Goal: Navigation & Orientation: Find specific page/section

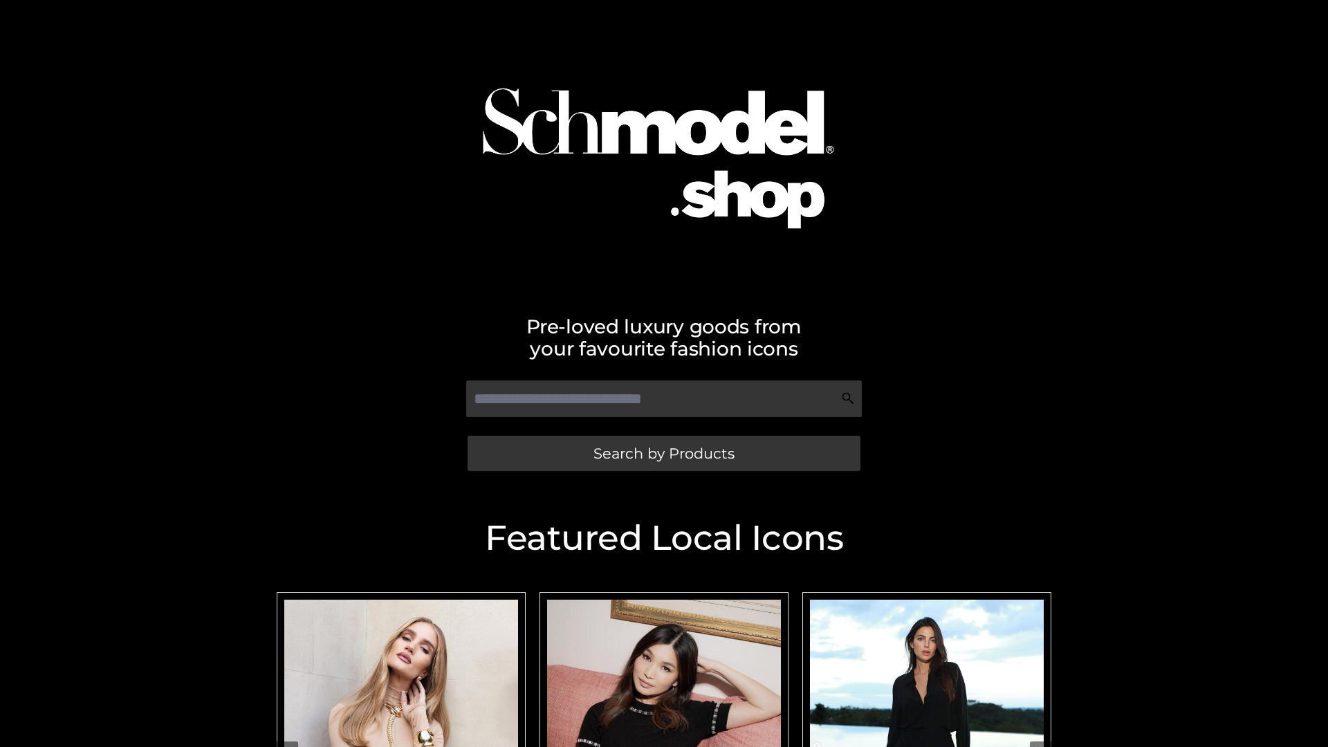
click at [663, 453] on span "Search by Products" at bounding box center [663, 453] width 141 height 15
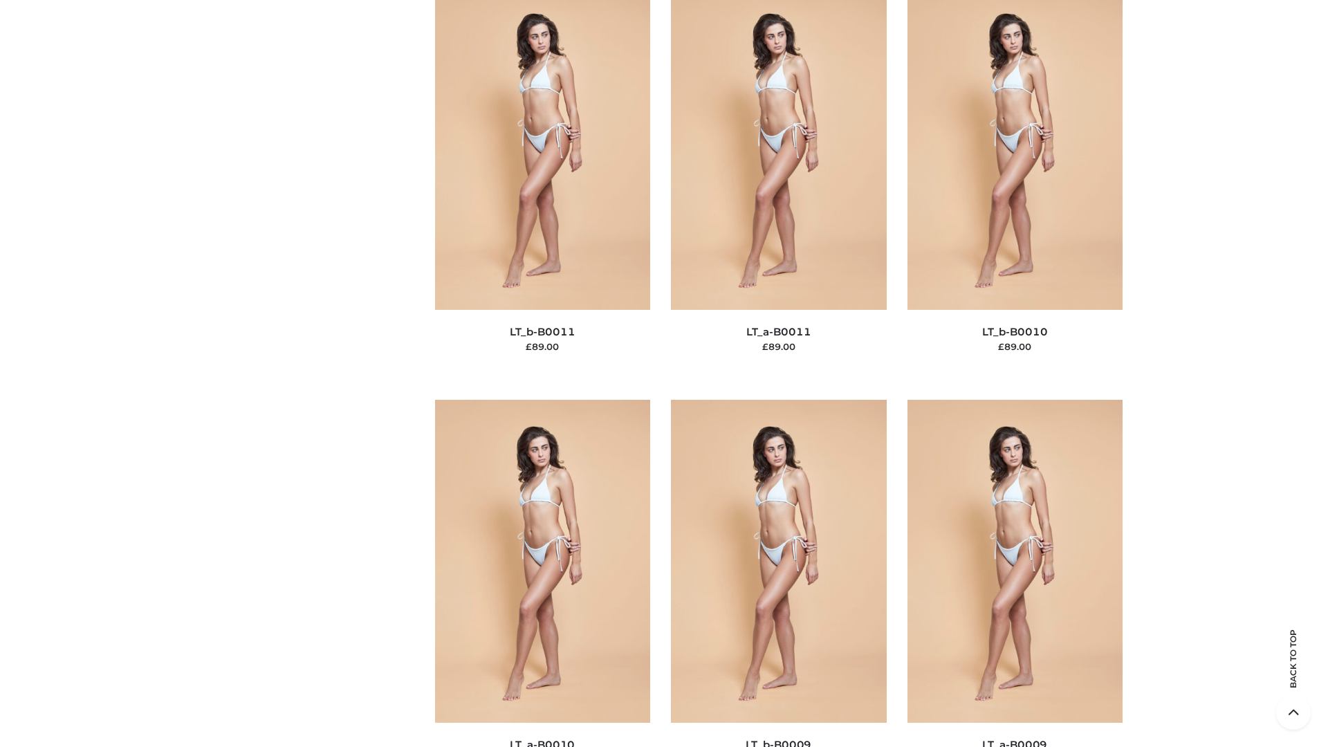
scroll to position [6211, 0]
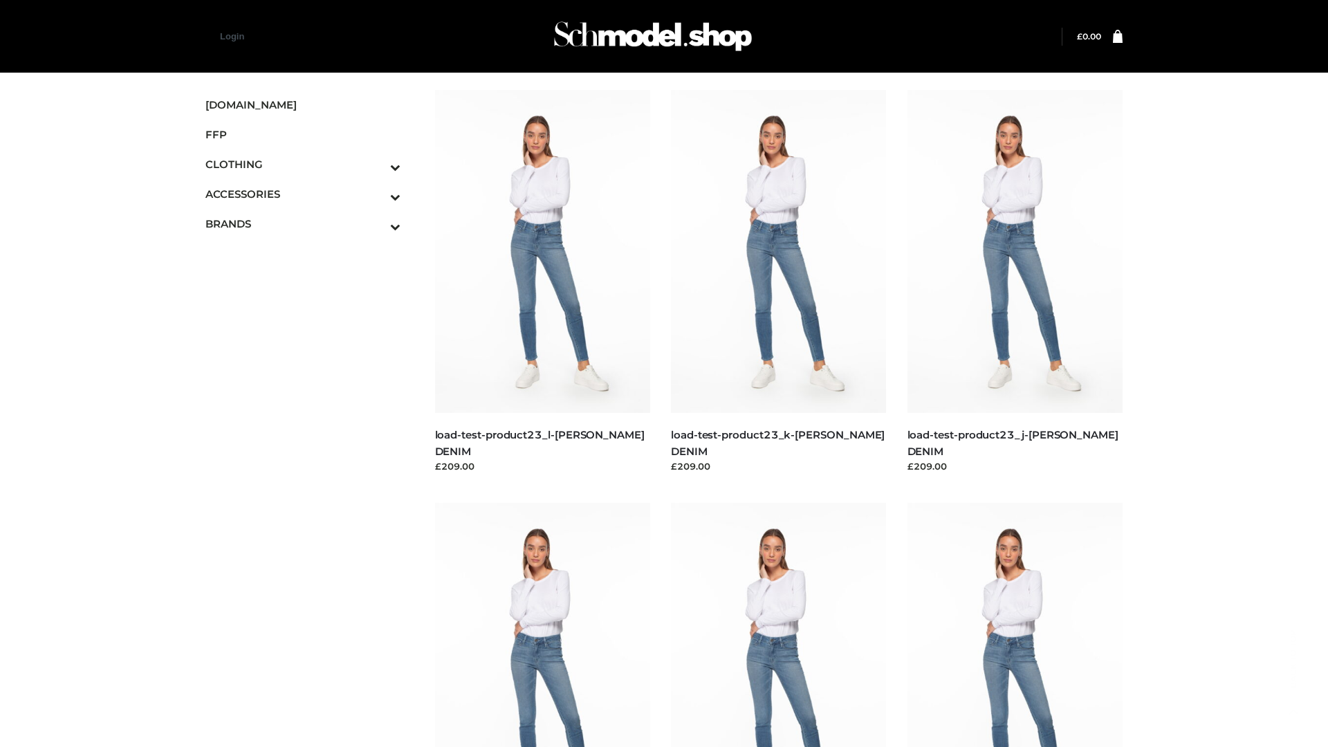
scroll to position [1213, 0]
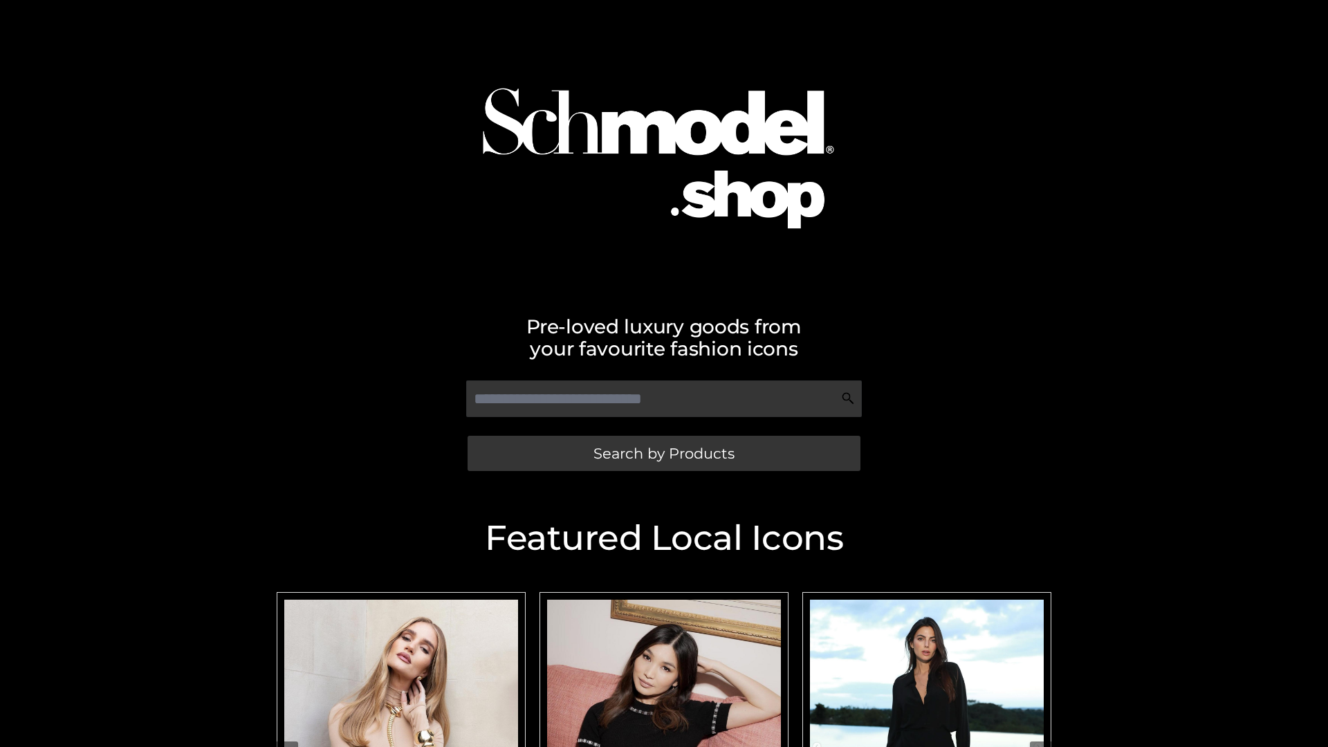
click at [663, 453] on span "Search by Products" at bounding box center [663, 453] width 141 height 15
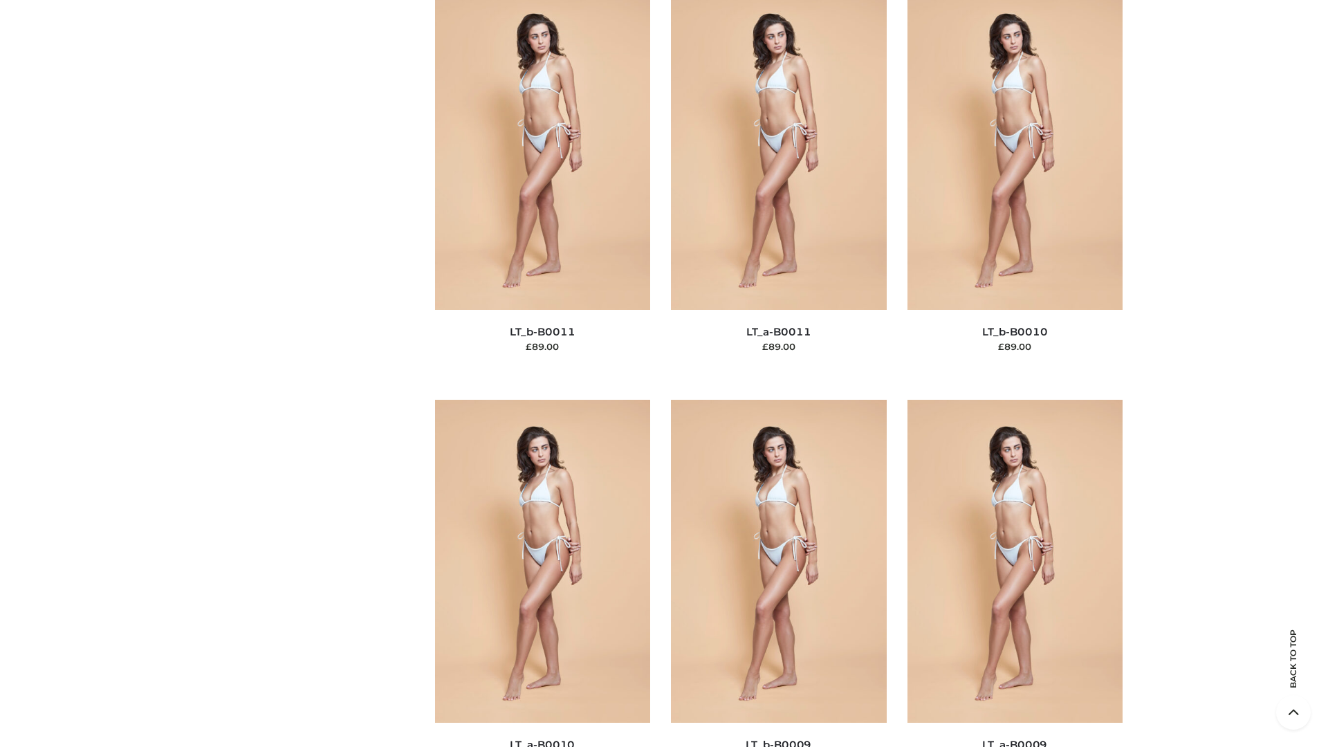
scroll to position [6211, 0]
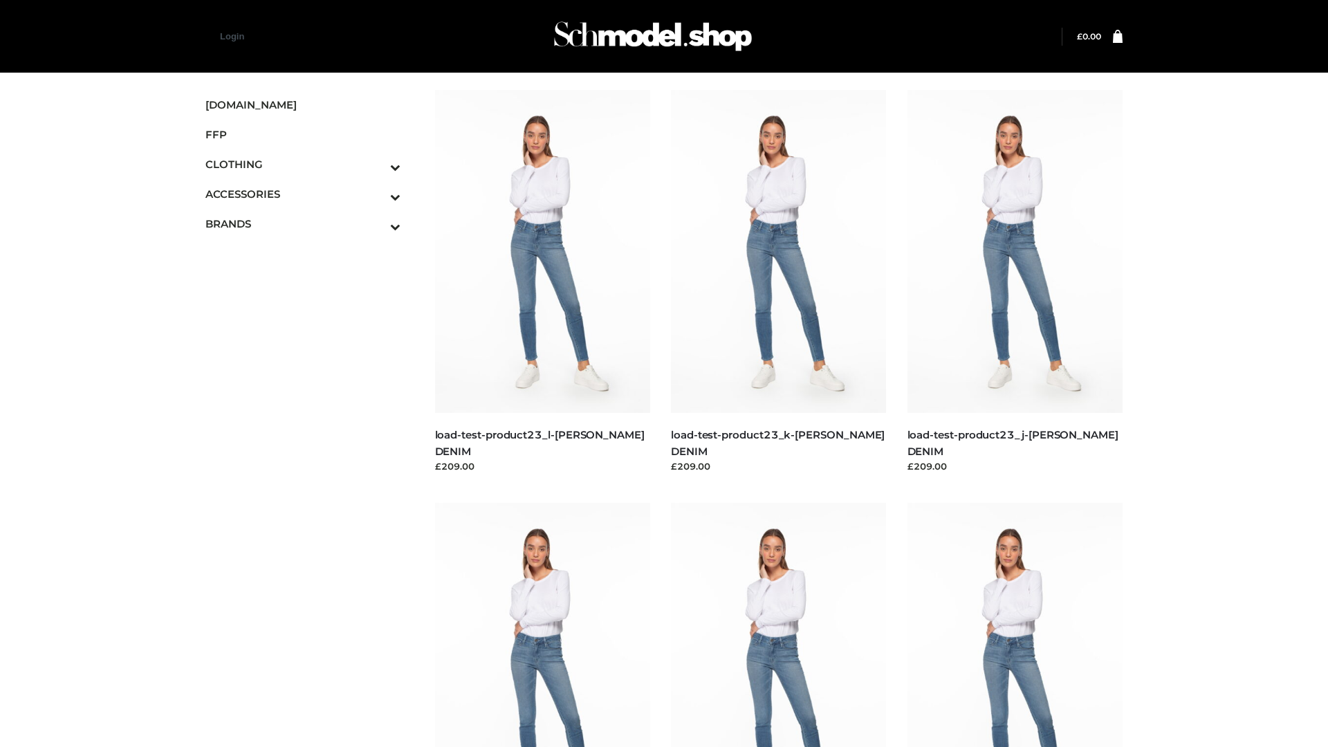
scroll to position [1213, 0]
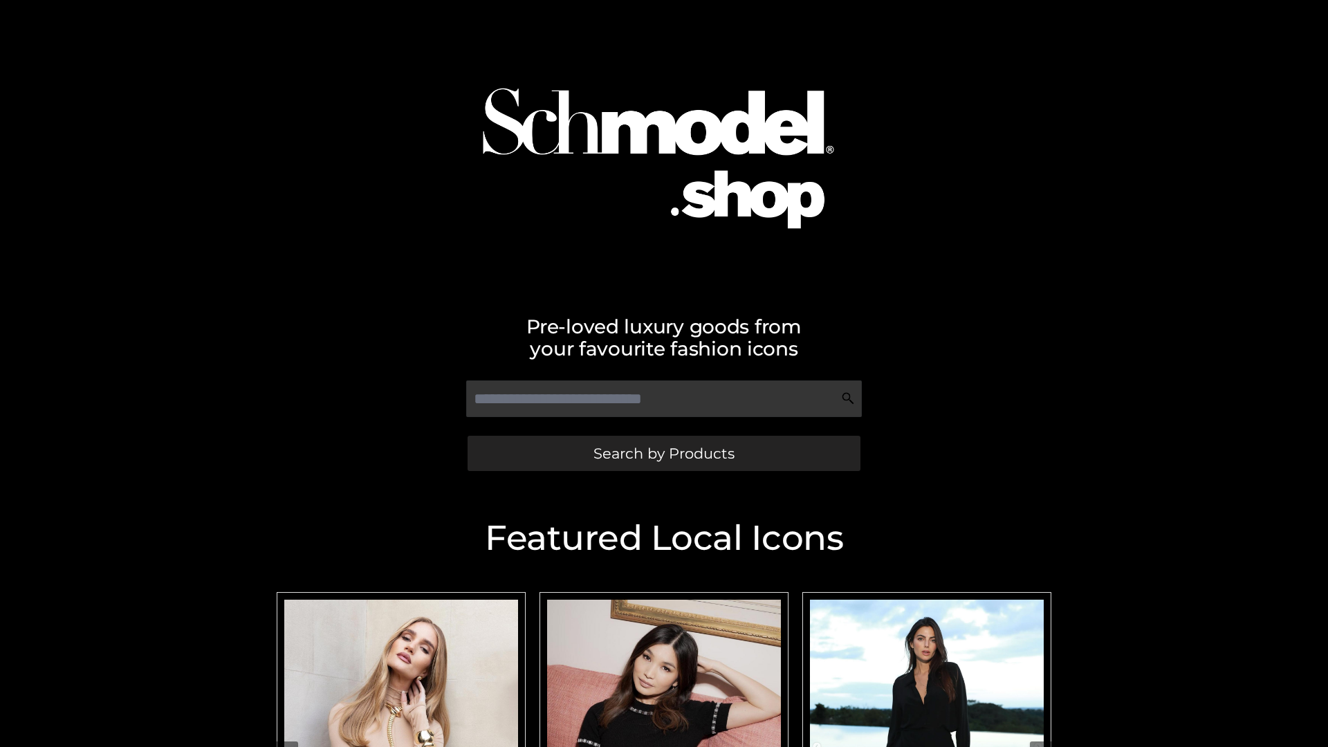
click at [663, 453] on span "Search by Products" at bounding box center [663, 453] width 141 height 15
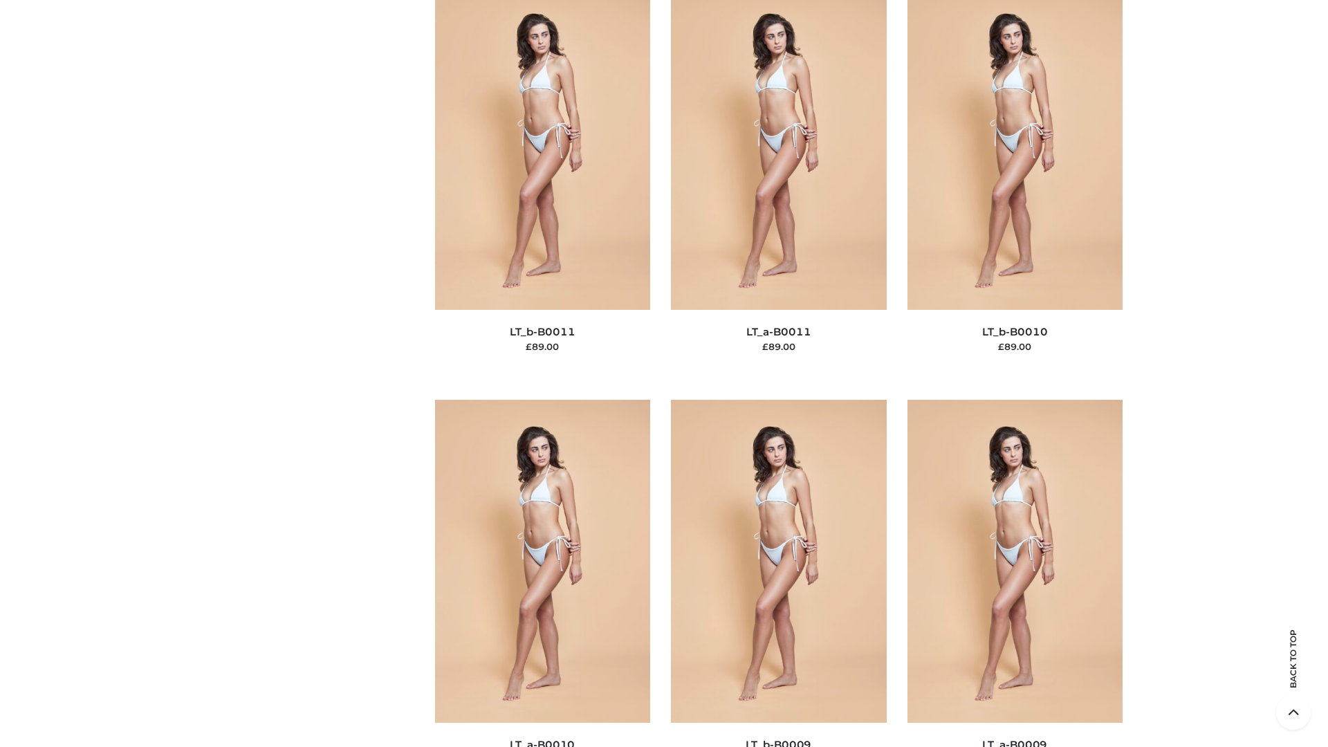
scroll to position [6211, 0]
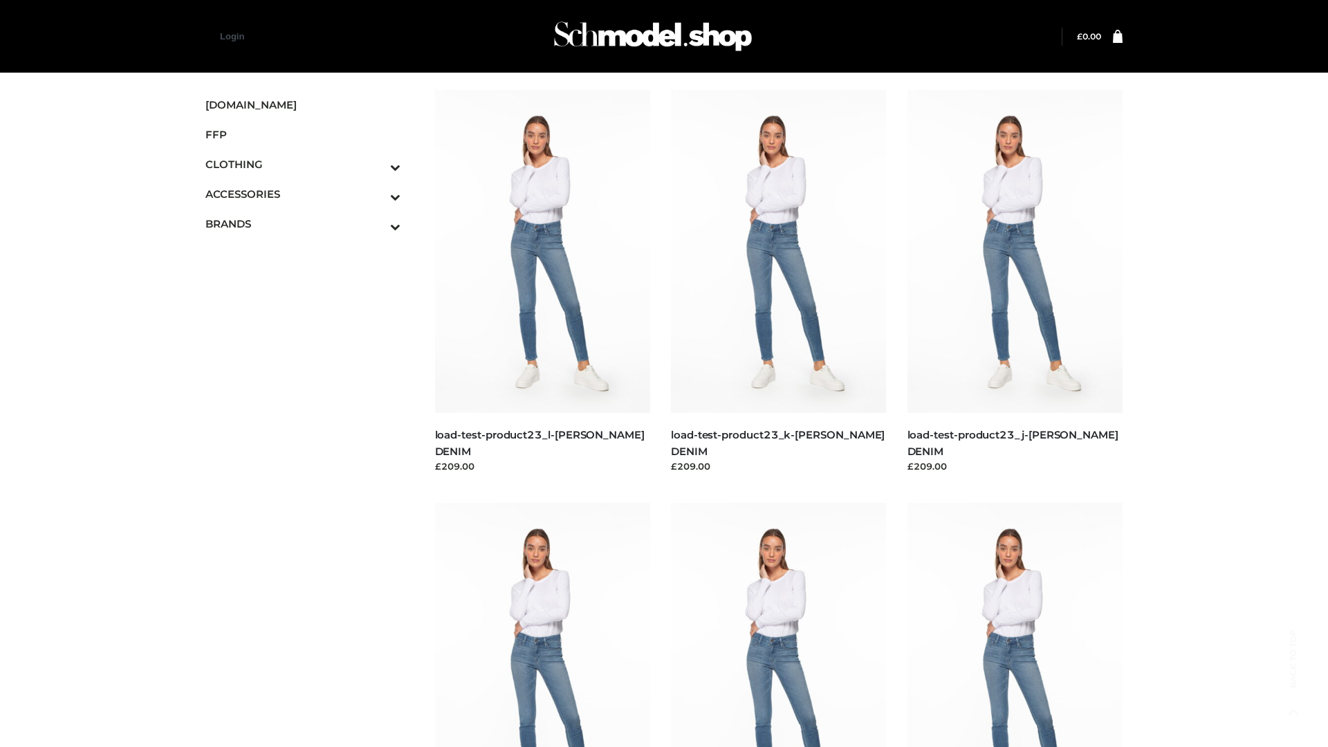
scroll to position [1213, 0]
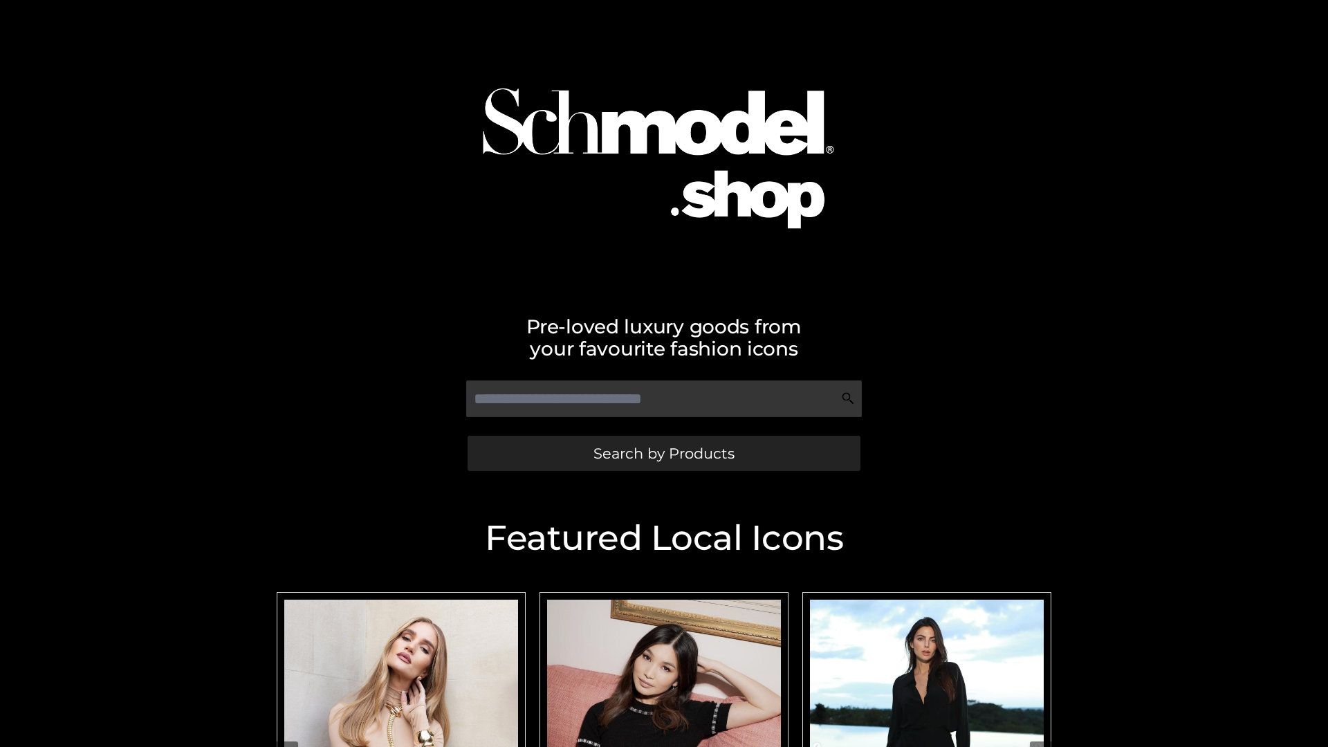
click at [663, 453] on span "Search by Products" at bounding box center [663, 453] width 141 height 15
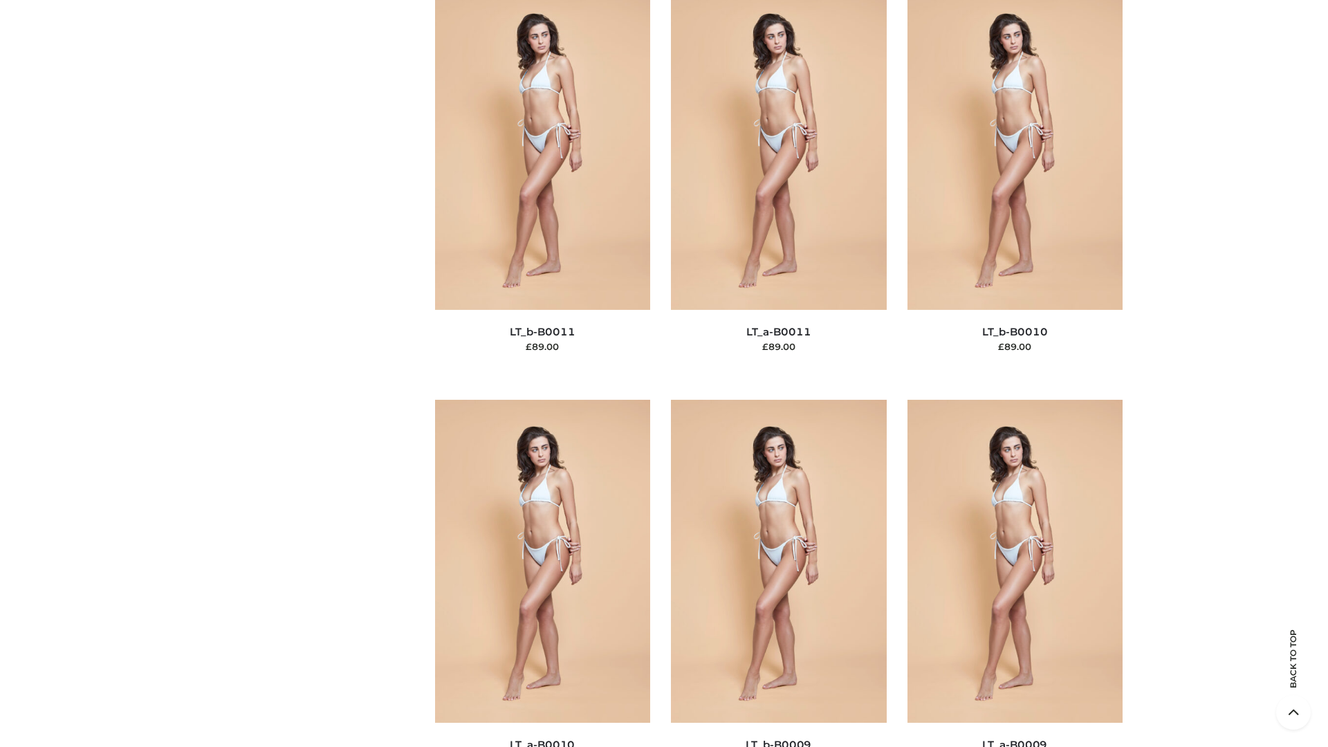
scroll to position [6211, 0]
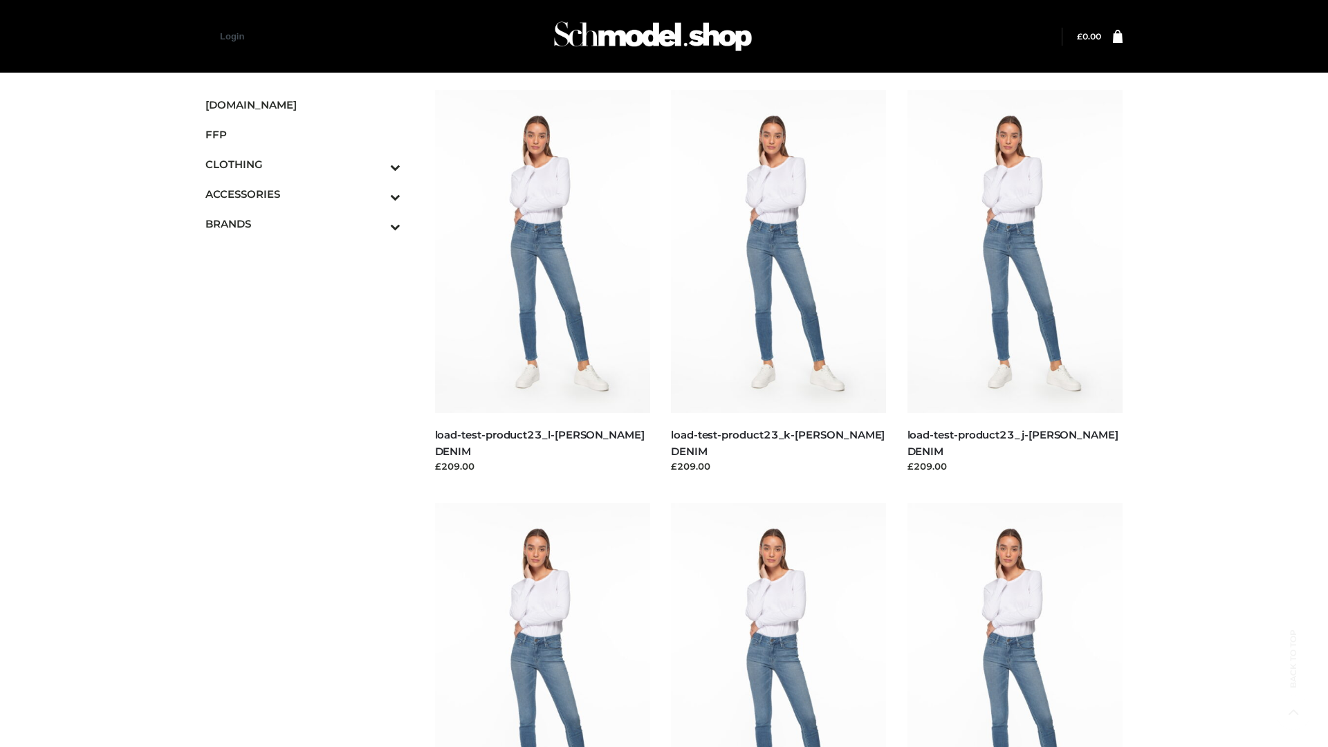
scroll to position [1213, 0]
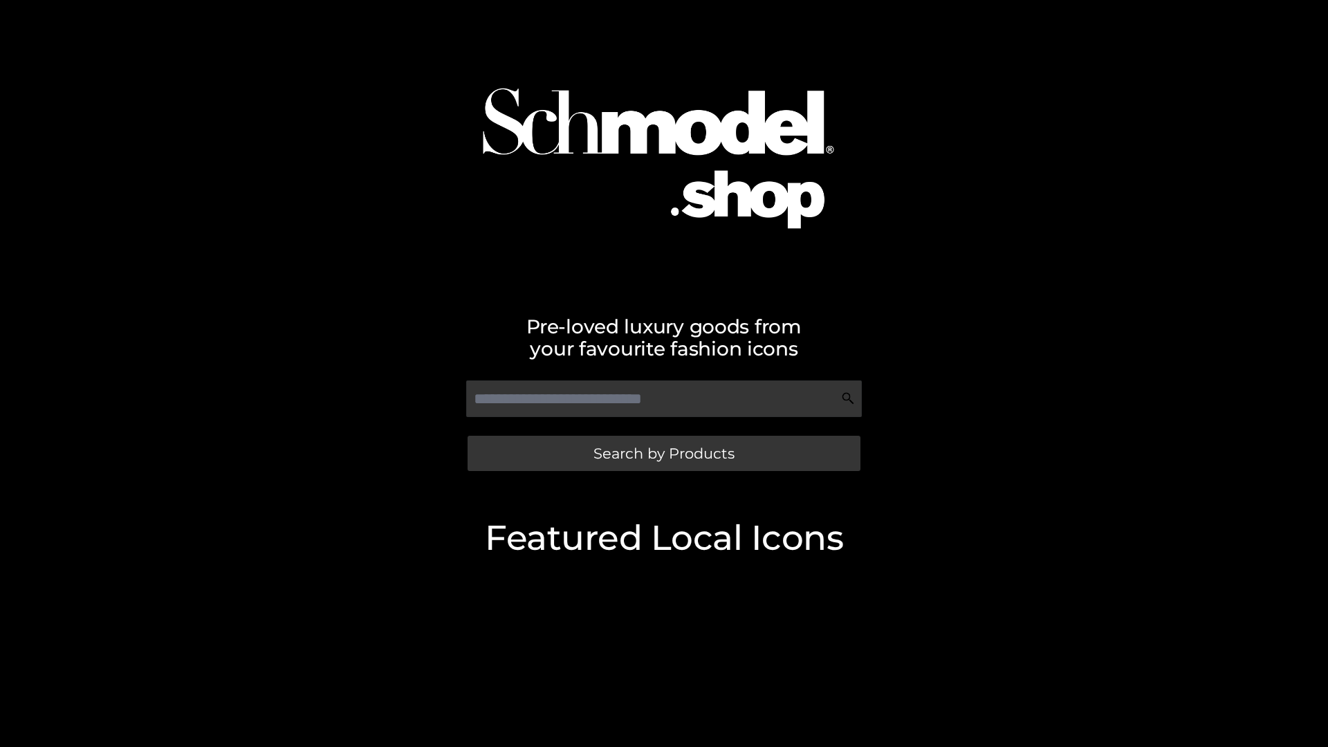
click at [663, 453] on span "Search by Products" at bounding box center [663, 453] width 141 height 15
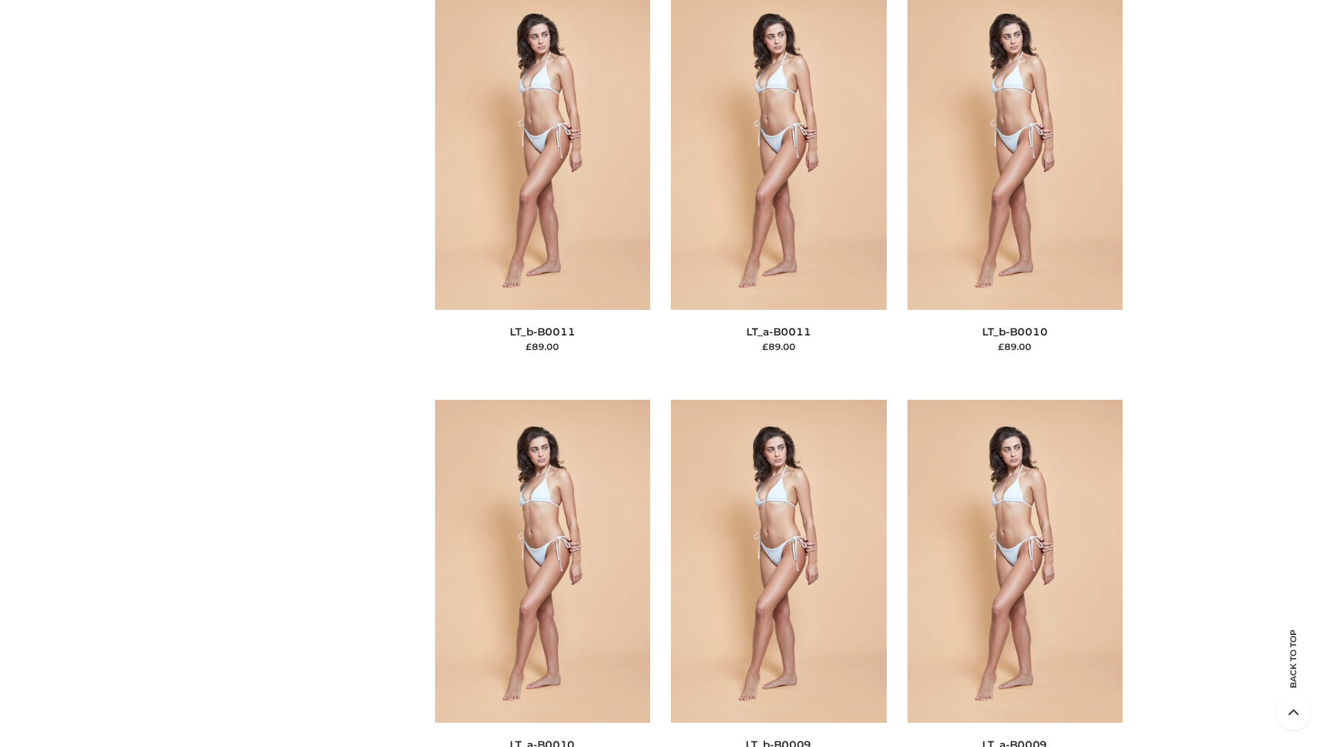
scroll to position [6211, 0]
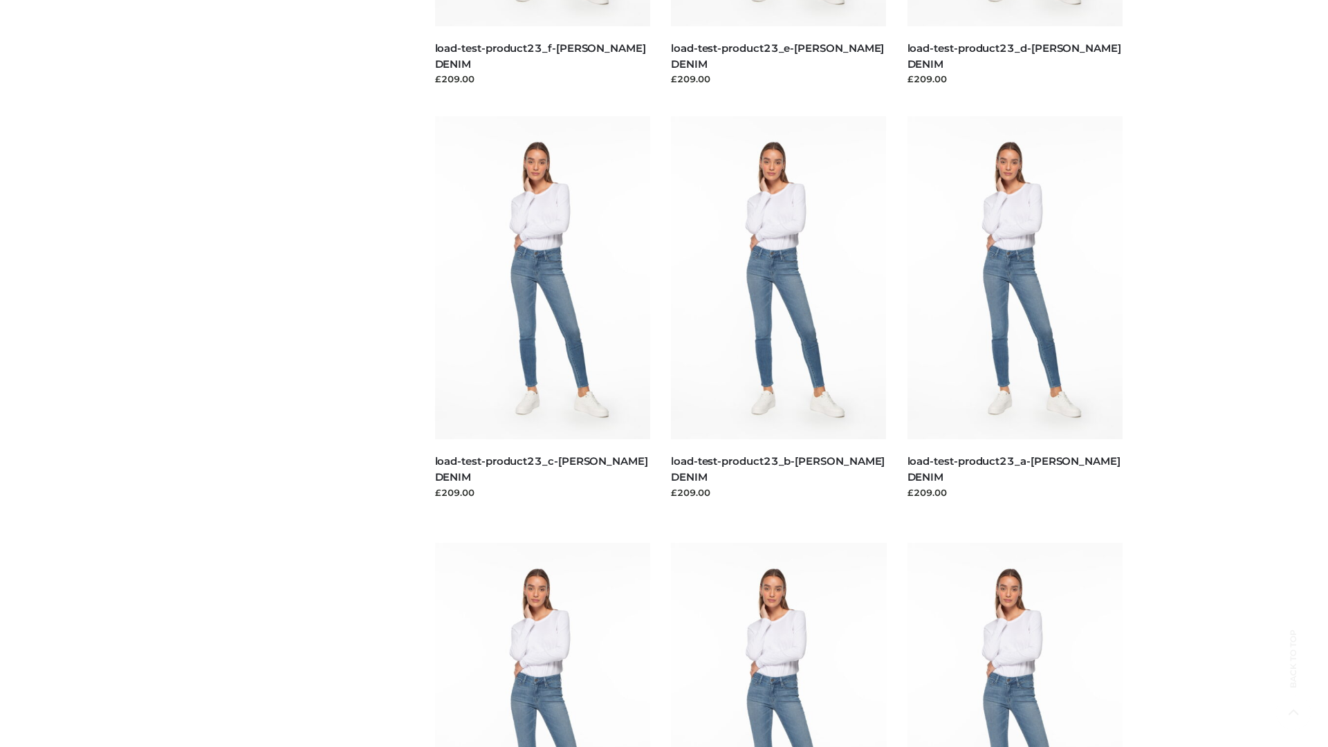
scroll to position [1213, 0]
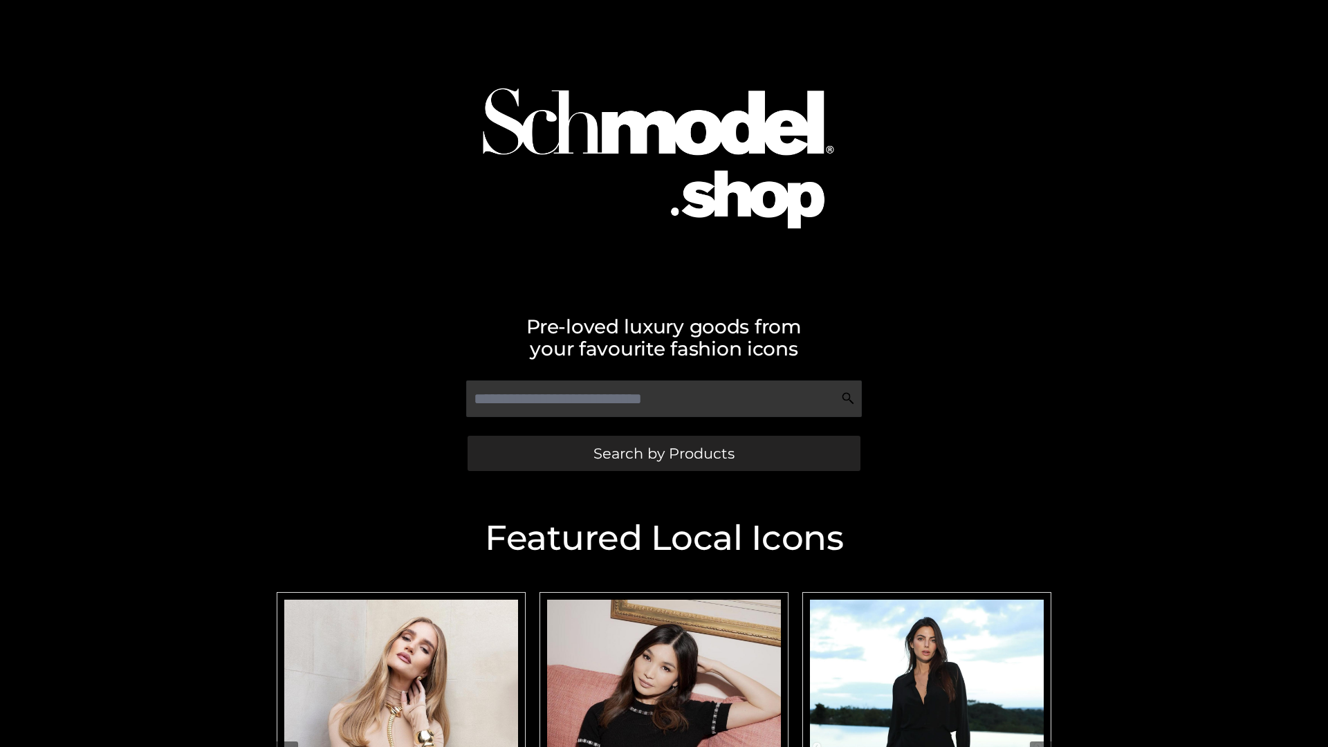
click at [663, 453] on span "Search by Products" at bounding box center [663, 453] width 141 height 15
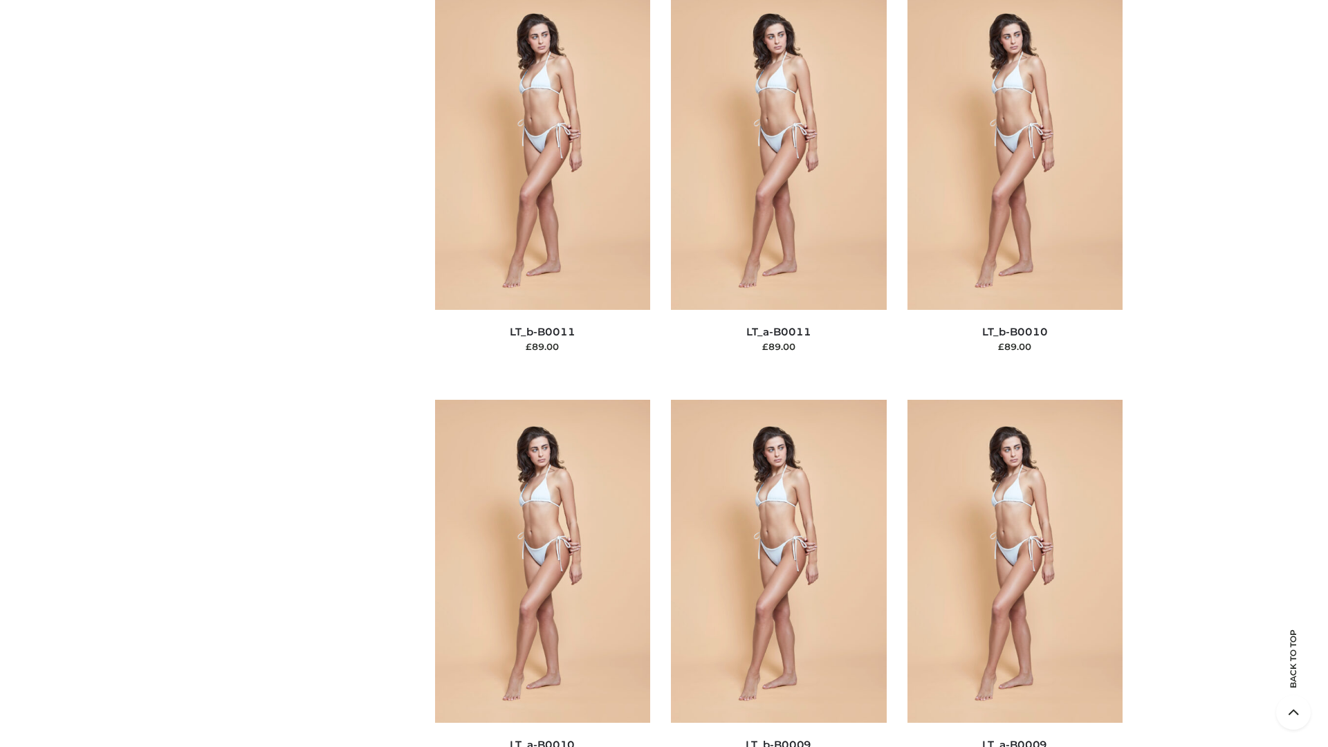
scroll to position [6211, 0]
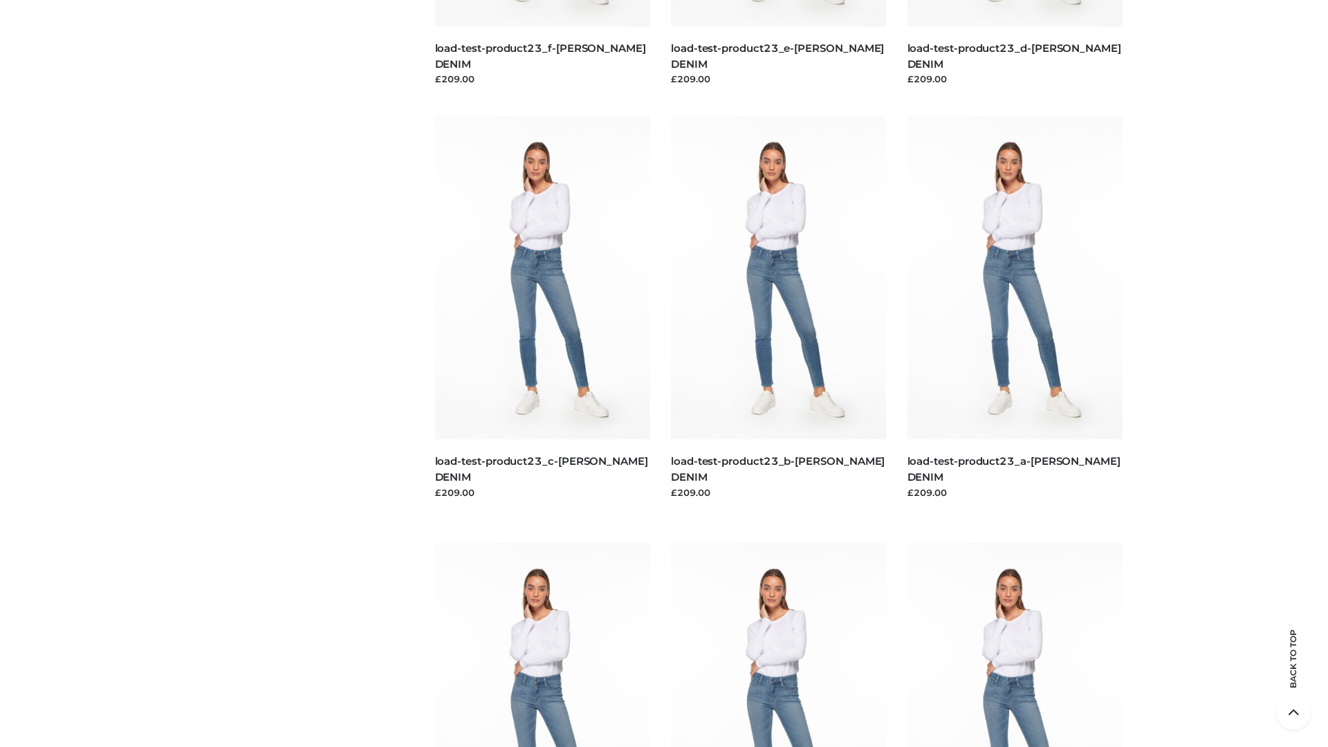
scroll to position [1213, 0]
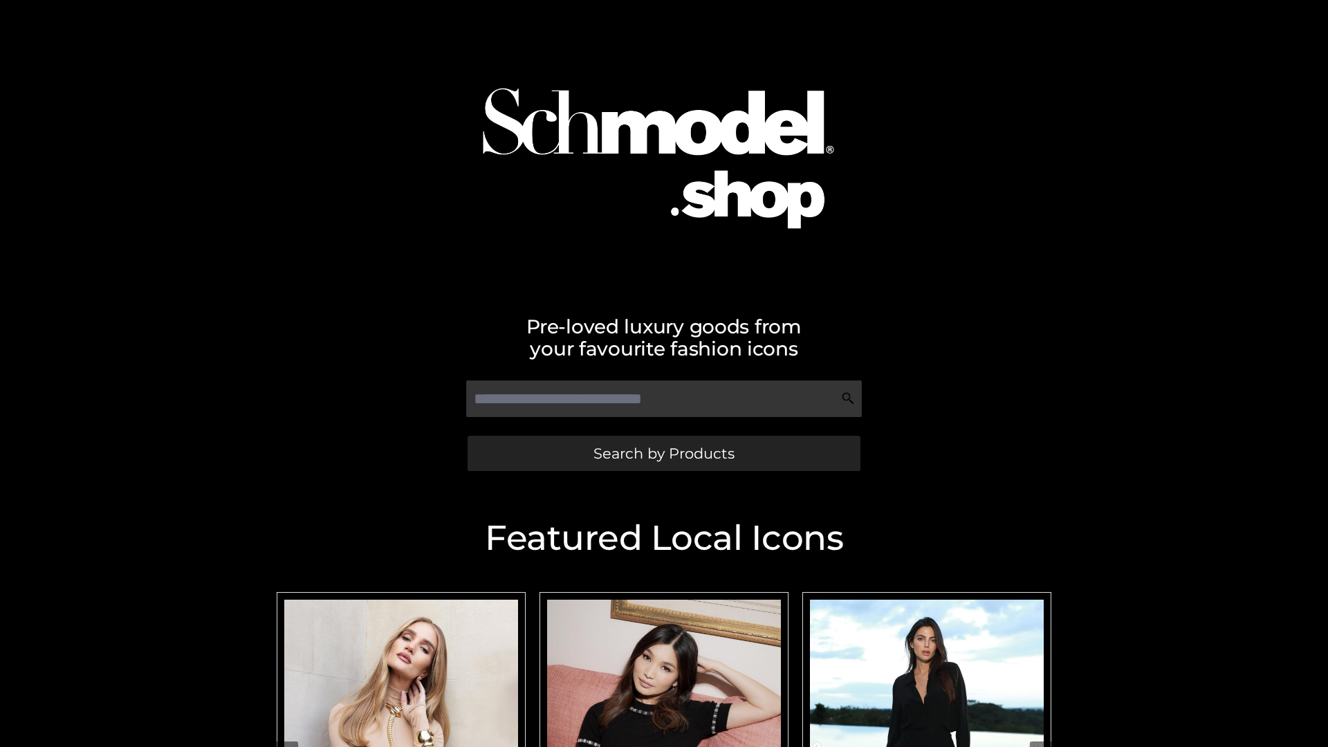
click at [663, 453] on span "Search by Products" at bounding box center [663, 453] width 141 height 15
